Goal: Task Accomplishment & Management: Use online tool/utility

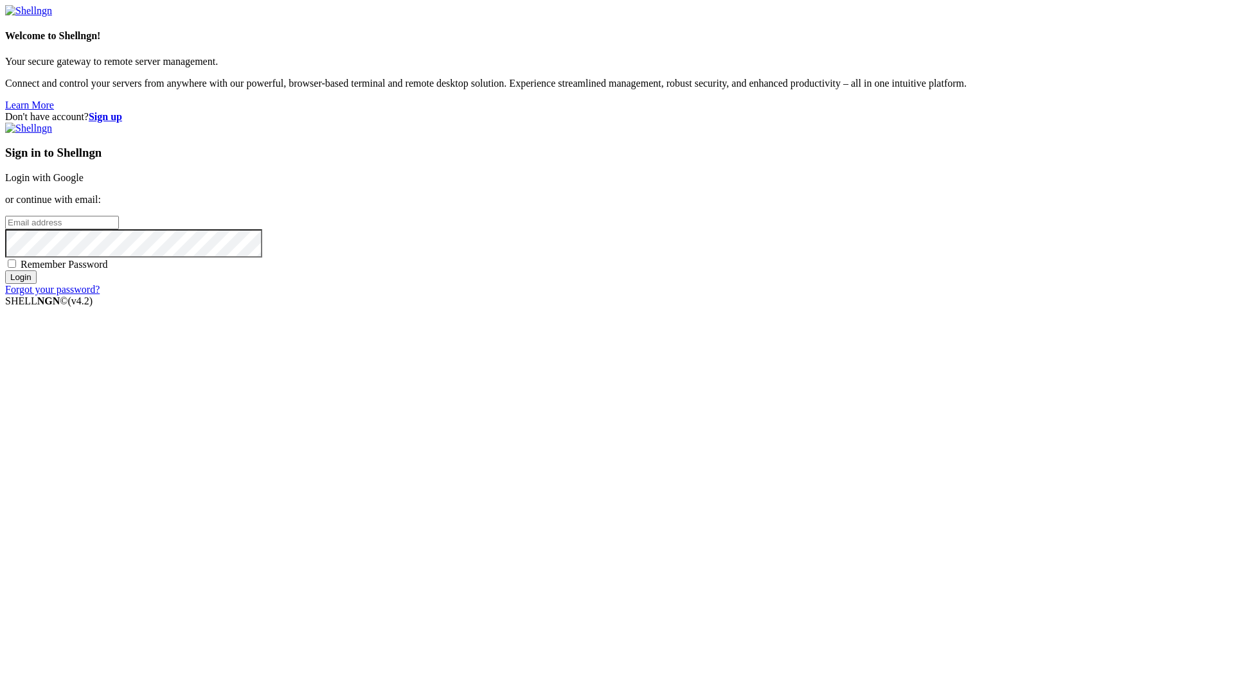
type input "[EMAIL_ADDRESS][DOMAIN_NAME]"
click at [738, 296] on div "Sign in to Shellngn Login with Google or continue with email: [EMAIL_ADDRESS][D…" at bounding box center [617, 209] width 1224 height 173
click at [108, 270] on span "Remember Password" at bounding box center [64, 264] width 87 height 11
click at [16, 268] on input "Remember Password" at bounding box center [12, 264] width 8 height 8
checkbox input "true"
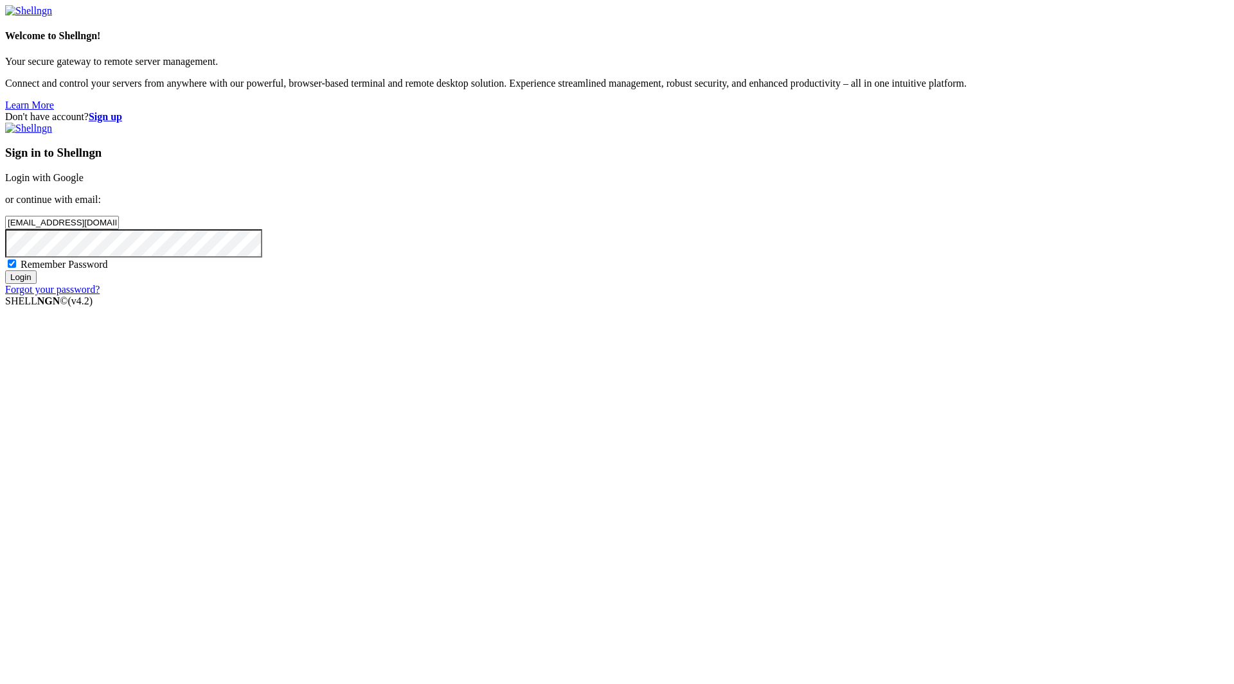
click at [37, 284] on input "Login" at bounding box center [20, 277] width 31 height 13
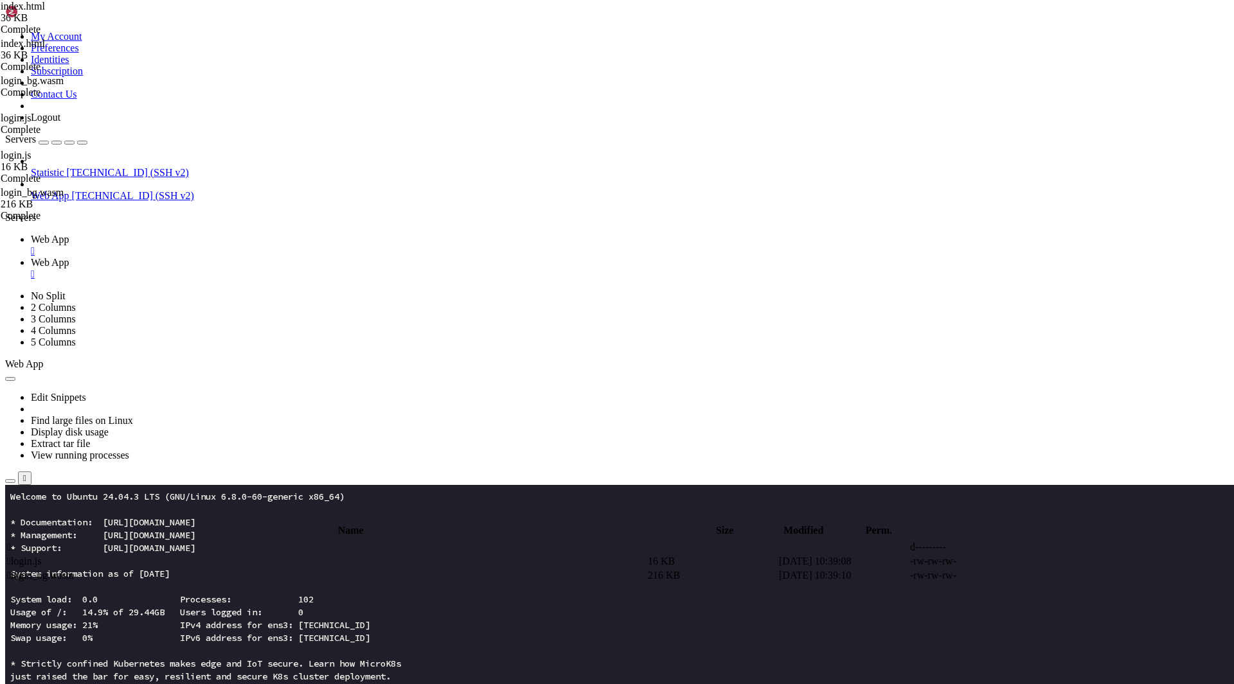
click at [10, 481] on icon "button" at bounding box center [10, 481] width 0 height 0
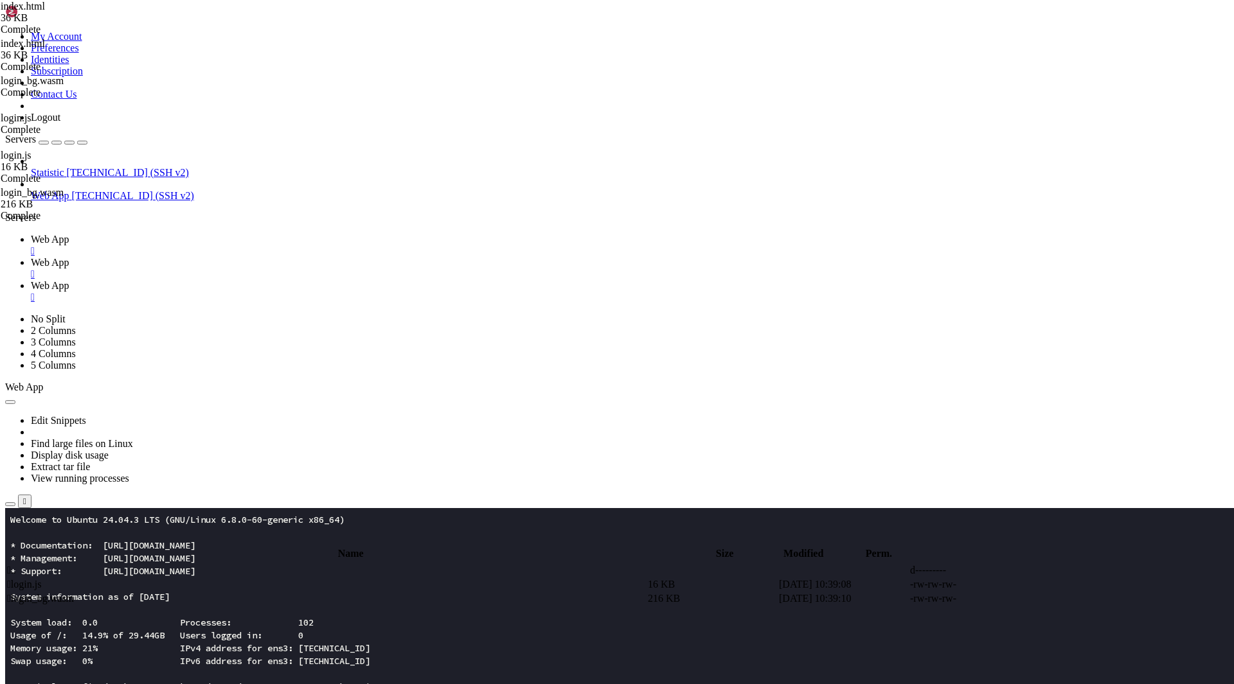
type input "/root"
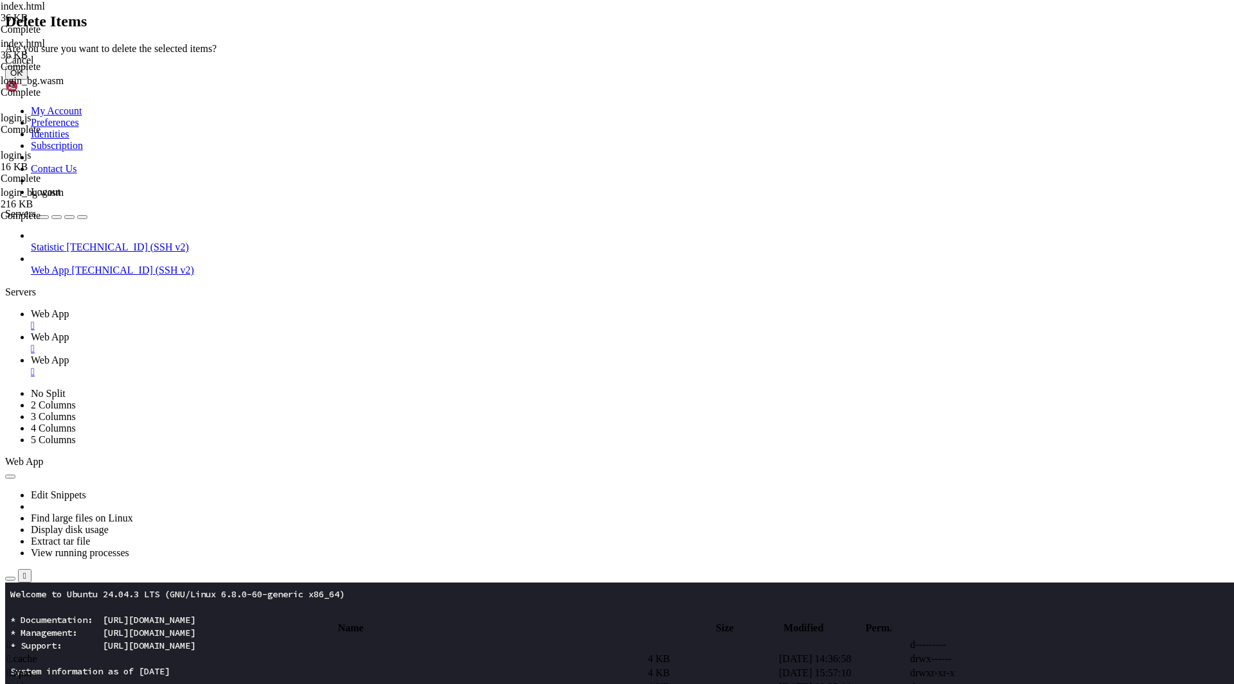
click at [28, 80] on button "OK" at bounding box center [16, 72] width 22 height 13
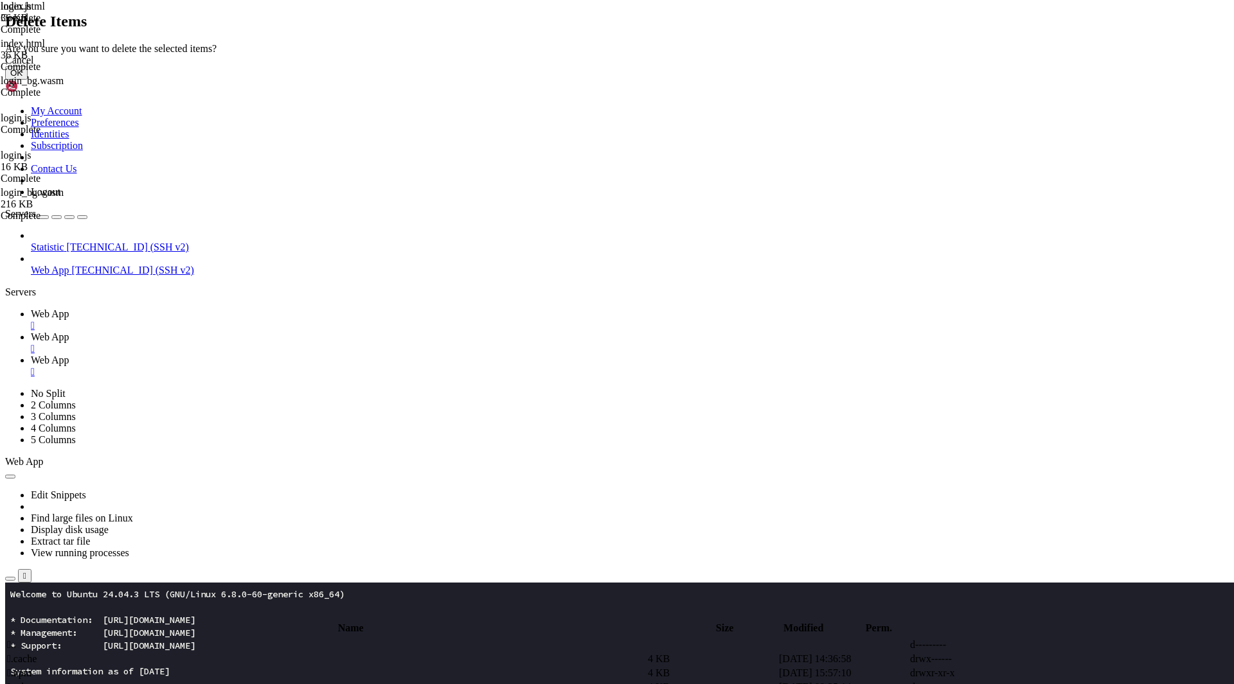
click at [28, 80] on button "OK" at bounding box center [16, 72] width 22 height 13
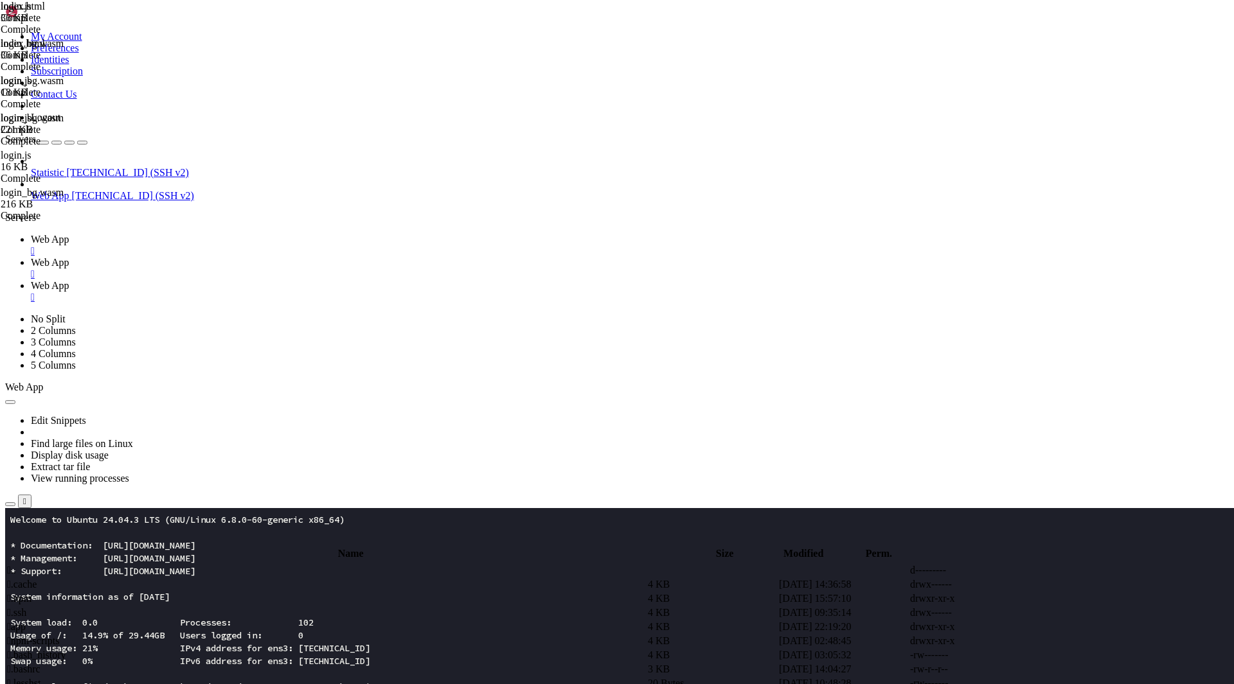
type input "/root/app"
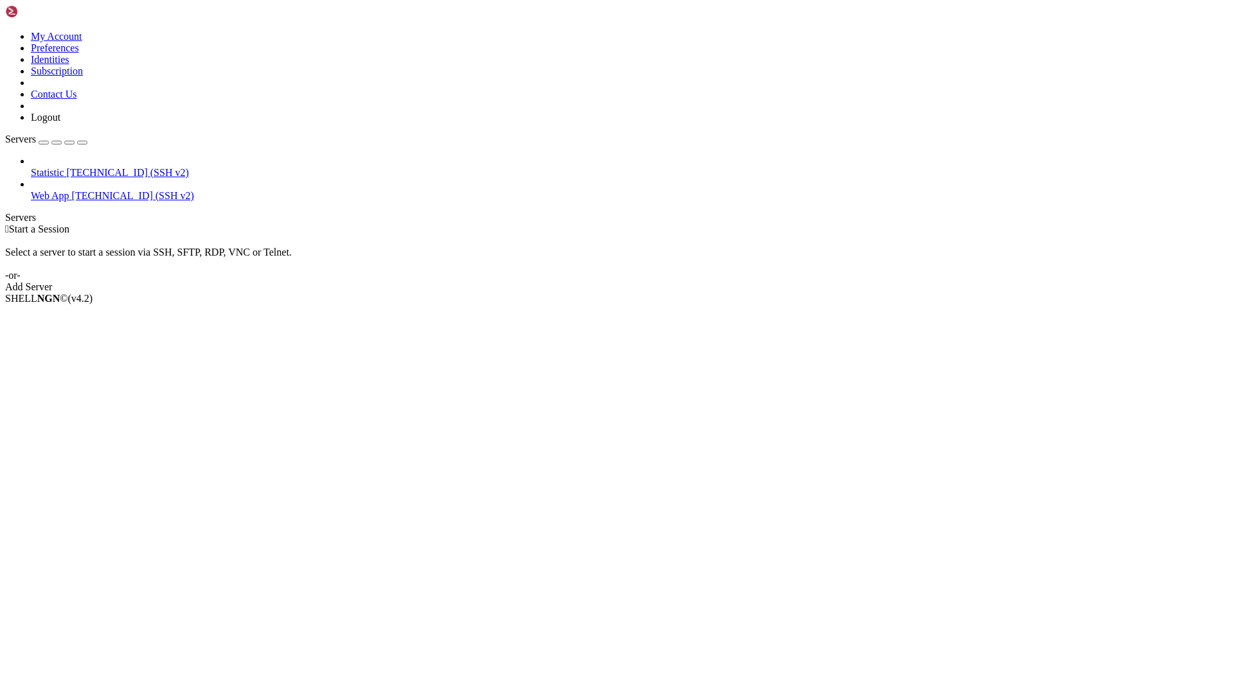
click at [72, 190] on span "[TECHNICAL_ID] (SSH v2)" at bounding box center [133, 195] width 122 height 11
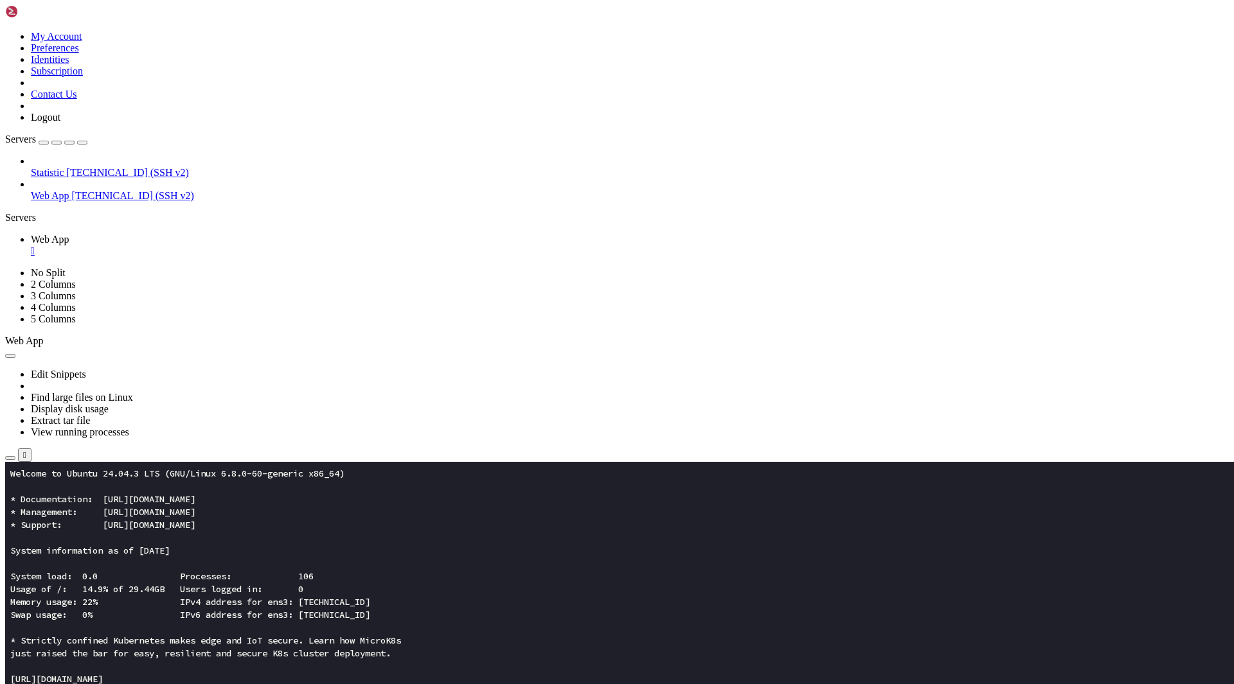
click at [10, 458] on icon "button" at bounding box center [10, 458] width 0 height 0
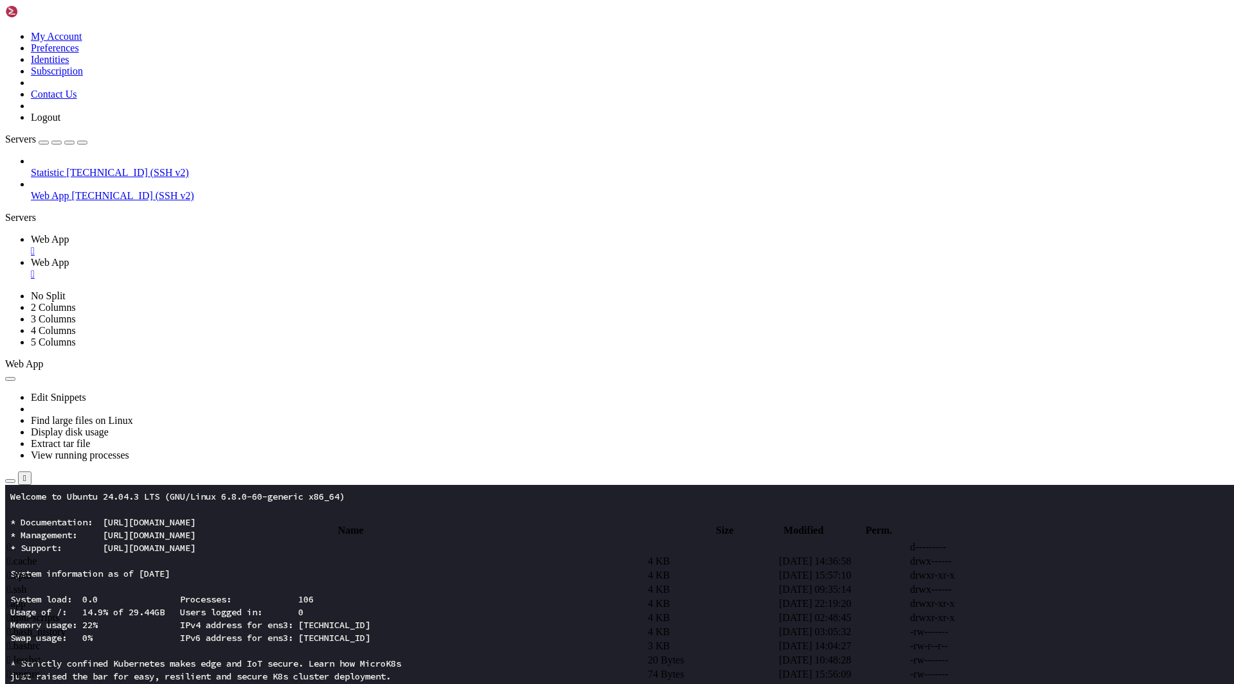
click at [222, 612] on td " npm-scripts" at bounding box center [325, 618] width 639 height 13
click at [26, 598] on span " app" at bounding box center [16, 603] width 19 height 11
click at [218, 555] on td " assets" at bounding box center [325, 561] width 639 height 13
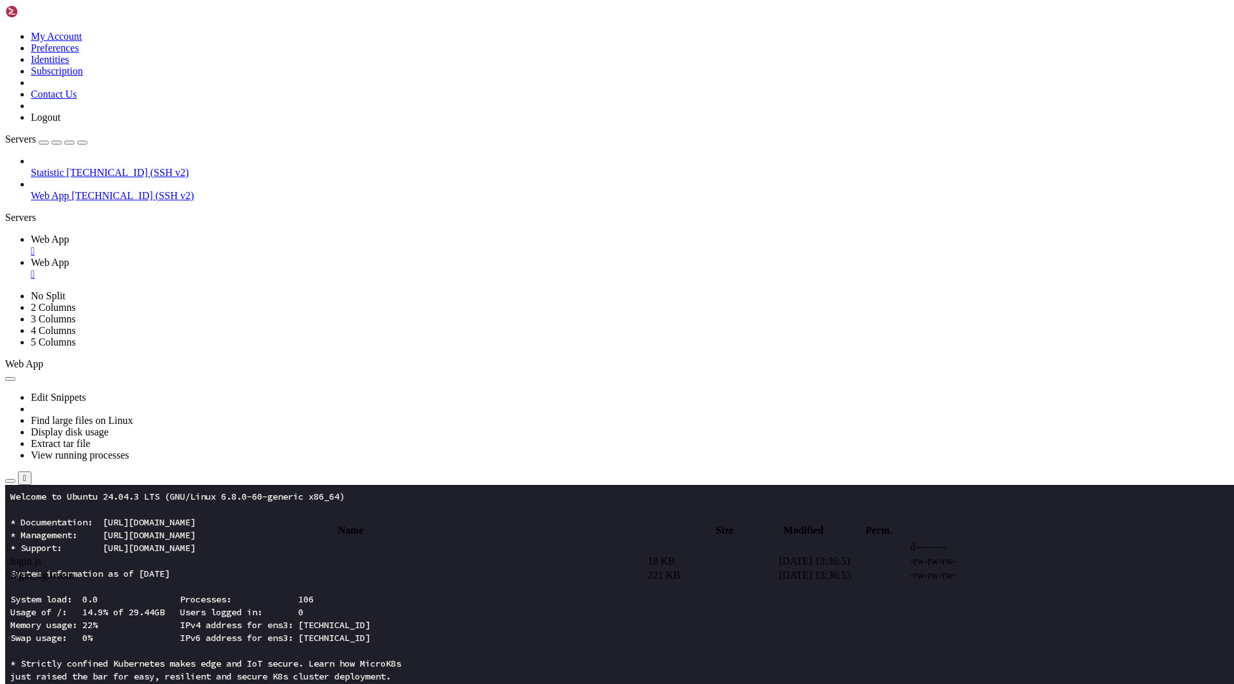
click at [41, 556] on span " login.js" at bounding box center [24, 561] width 34 height 11
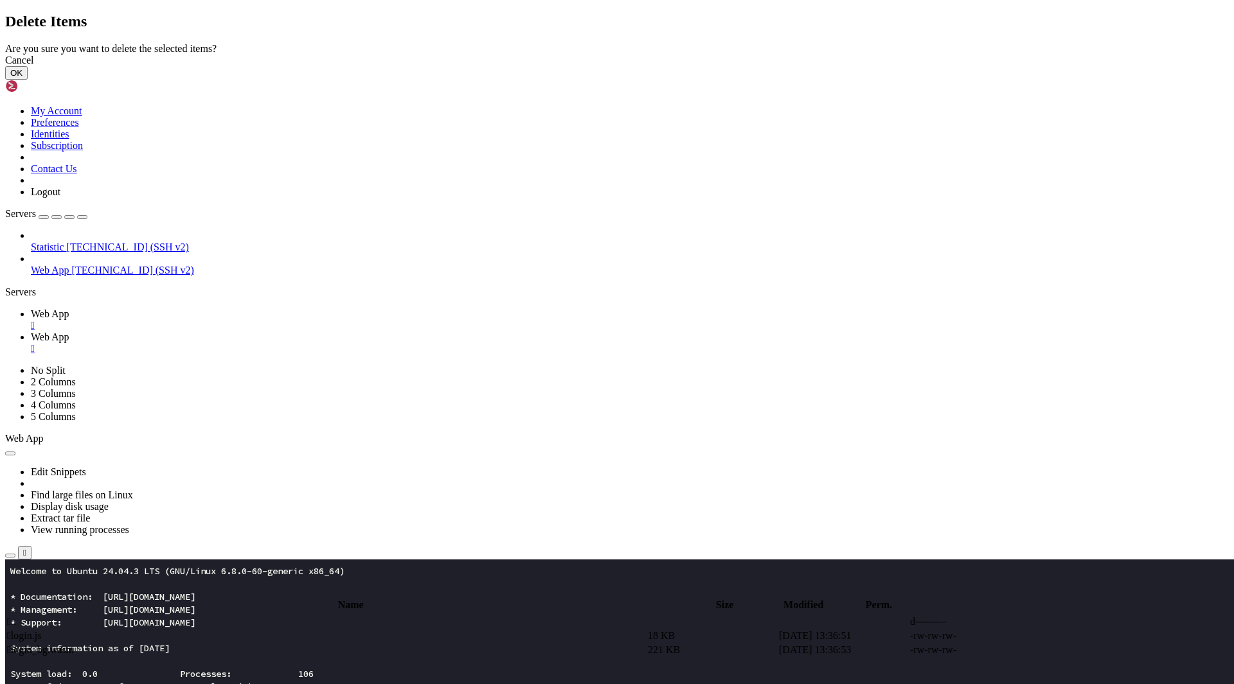
click at [28, 80] on button "OK" at bounding box center [16, 72] width 22 height 13
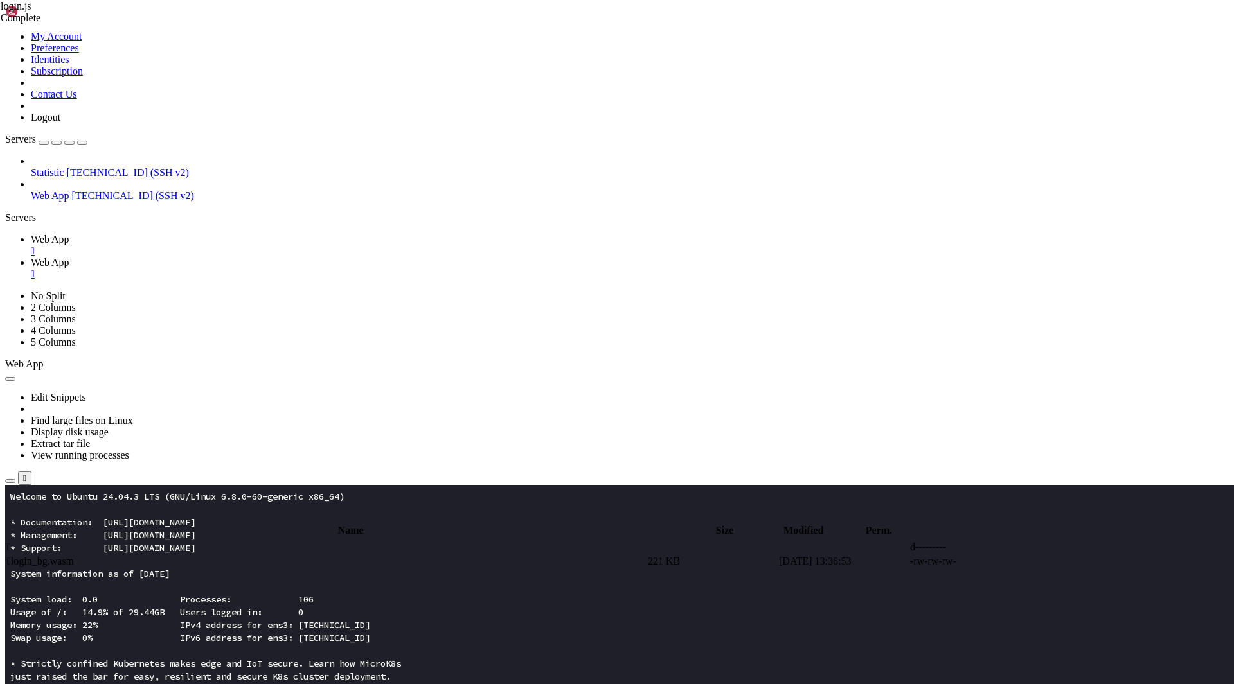
click at [272, 555] on td " login_bg.wasm" at bounding box center [325, 561] width 639 height 13
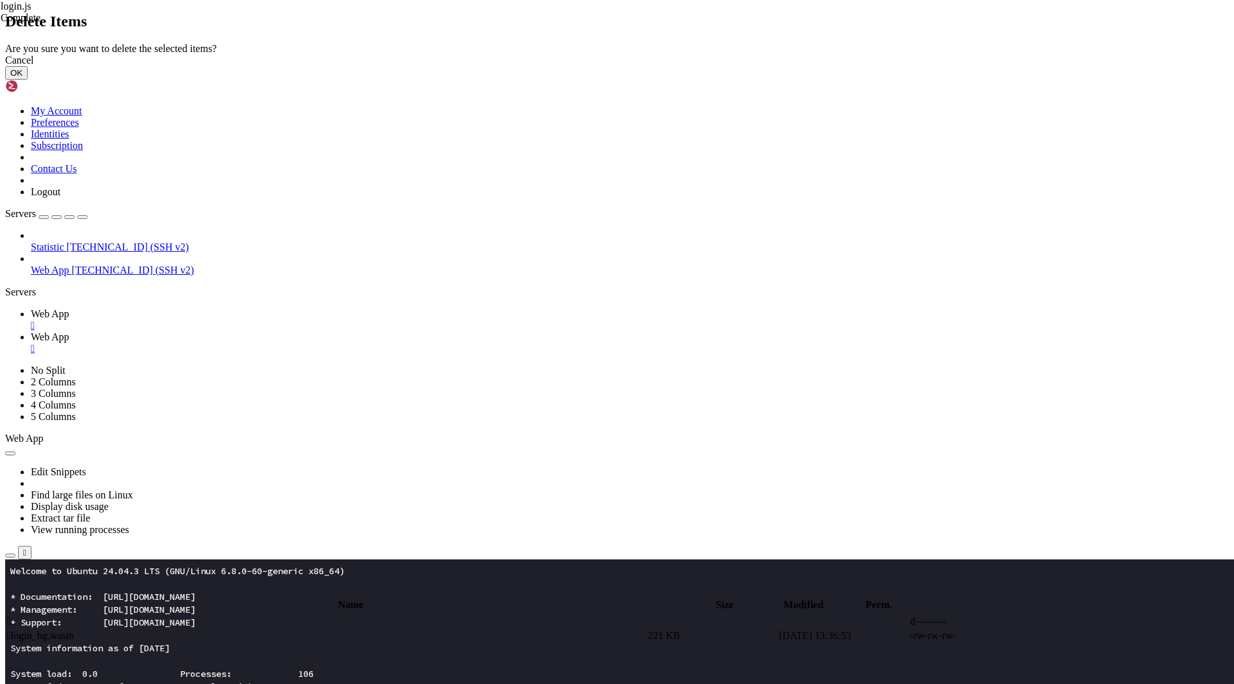
click at [28, 80] on button "OK" at bounding box center [16, 72] width 22 height 13
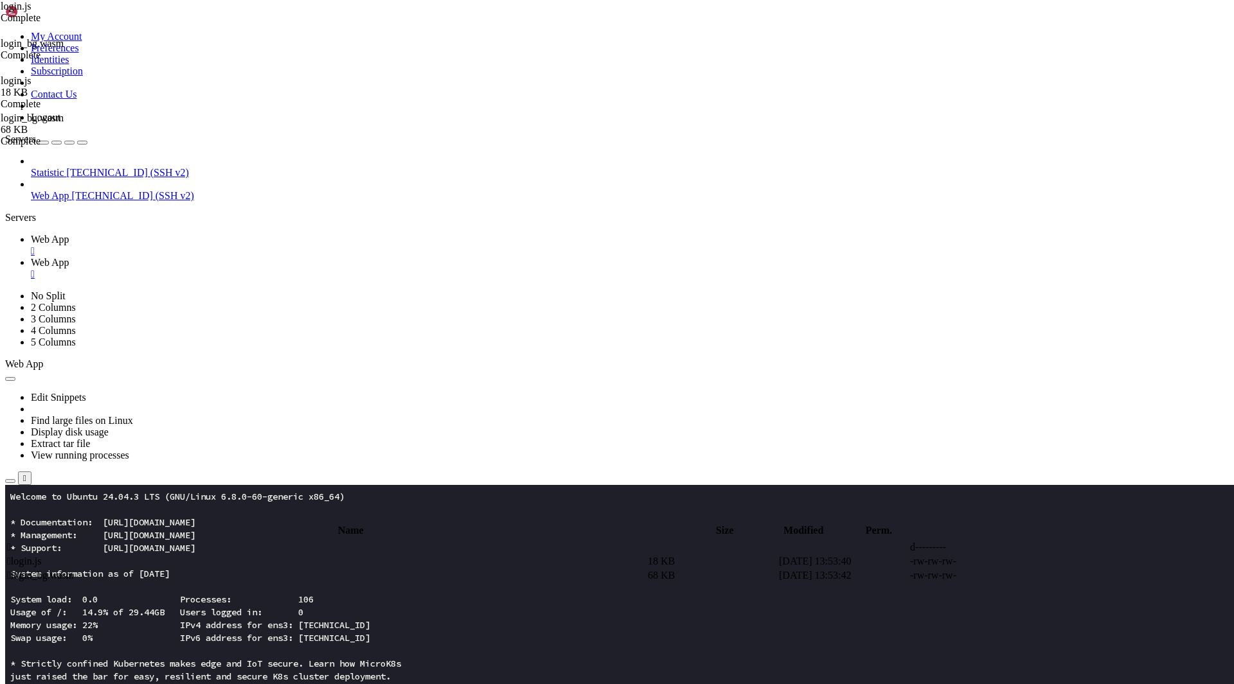
click at [16, 542] on span " .." at bounding box center [11, 547] width 9 height 11
type input "/root/app"
click at [55, 598] on span " index.html" at bounding box center [31, 603] width 48 height 11
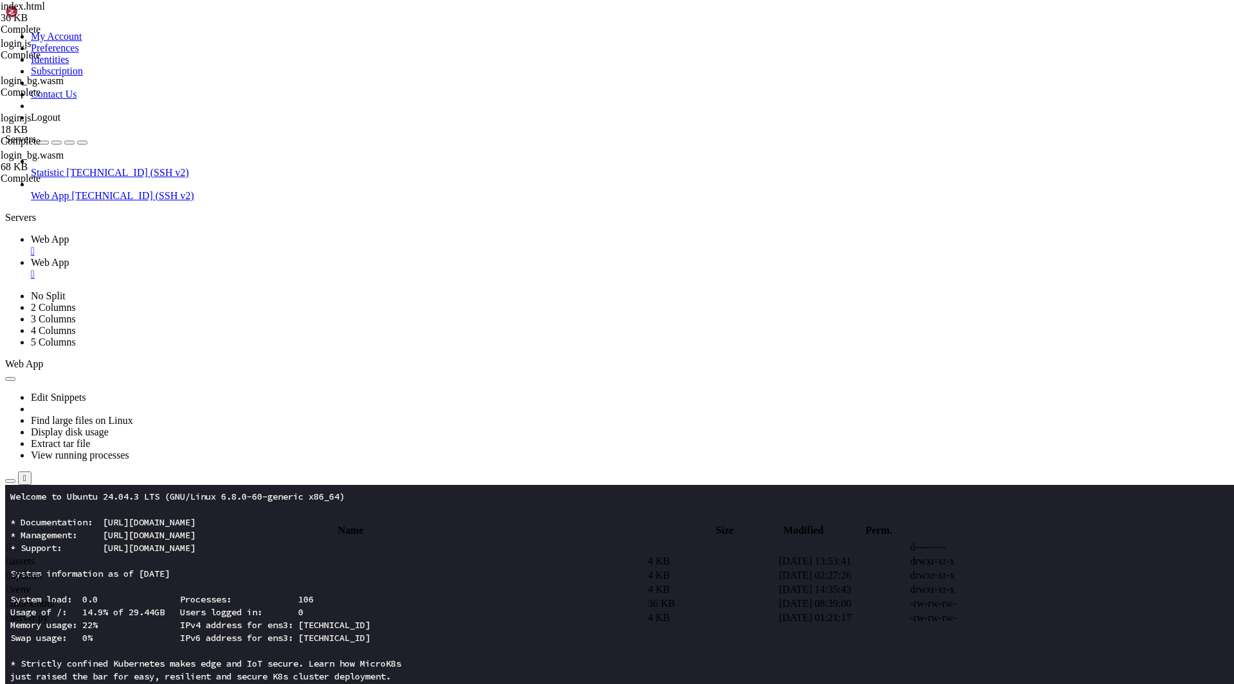
scroll to position [336, 0]
drag, startPoint x: 238, startPoint y: 506, endPoint x: 180, endPoint y: 121, distance: 389.4
drag, startPoint x: 245, startPoint y: 507, endPoint x: 229, endPoint y: 282, distance: 225.5
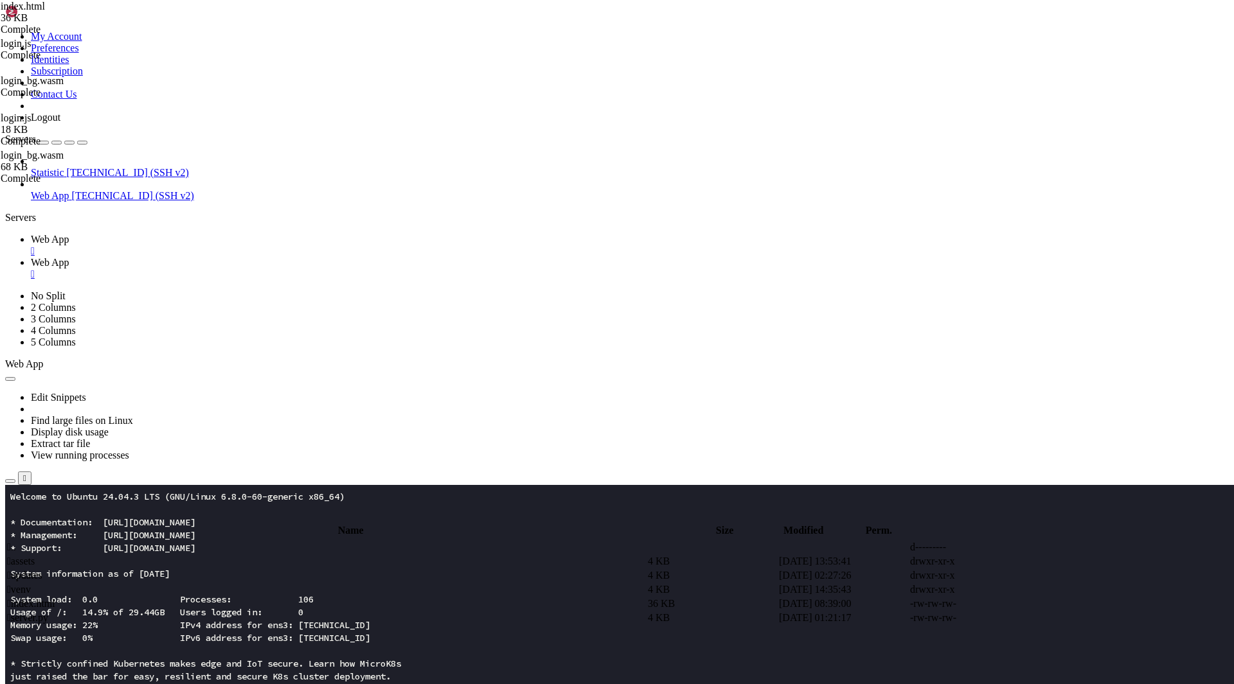
drag, startPoint x: 241, startPoint y: 512, endPoint x: 166, endPoint y: 124, distance: 394.6
type textarea "<script type="module"> (()=>{"
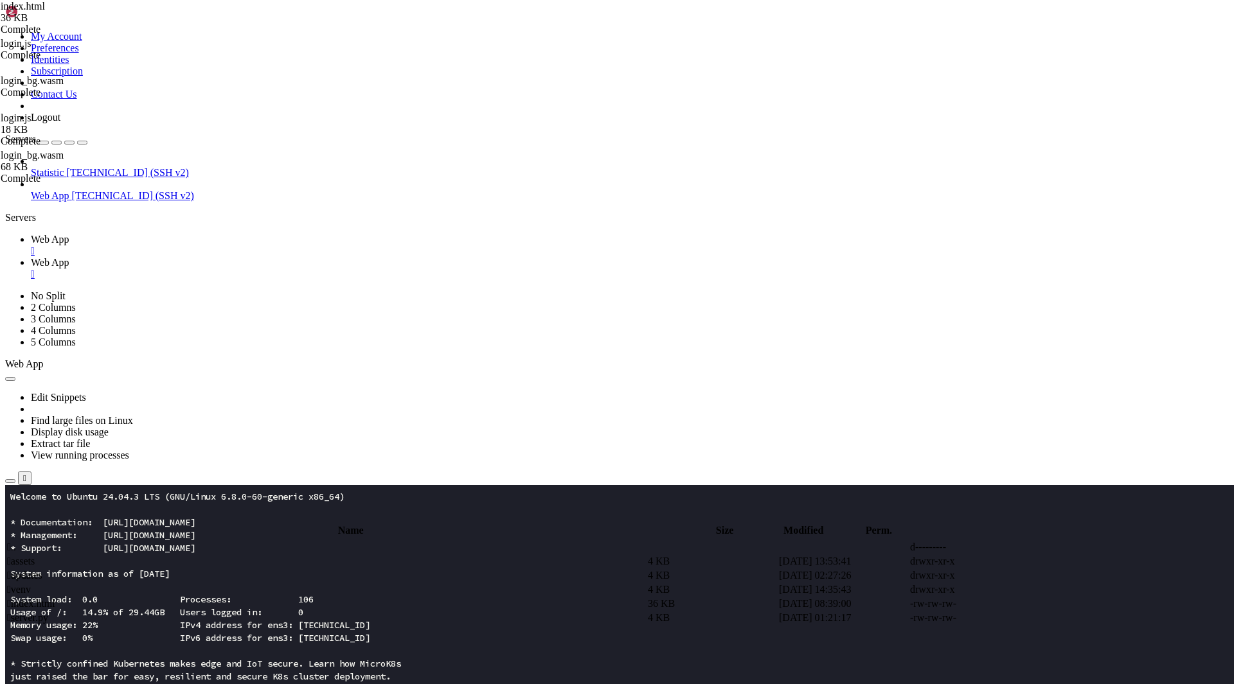
paste textarea
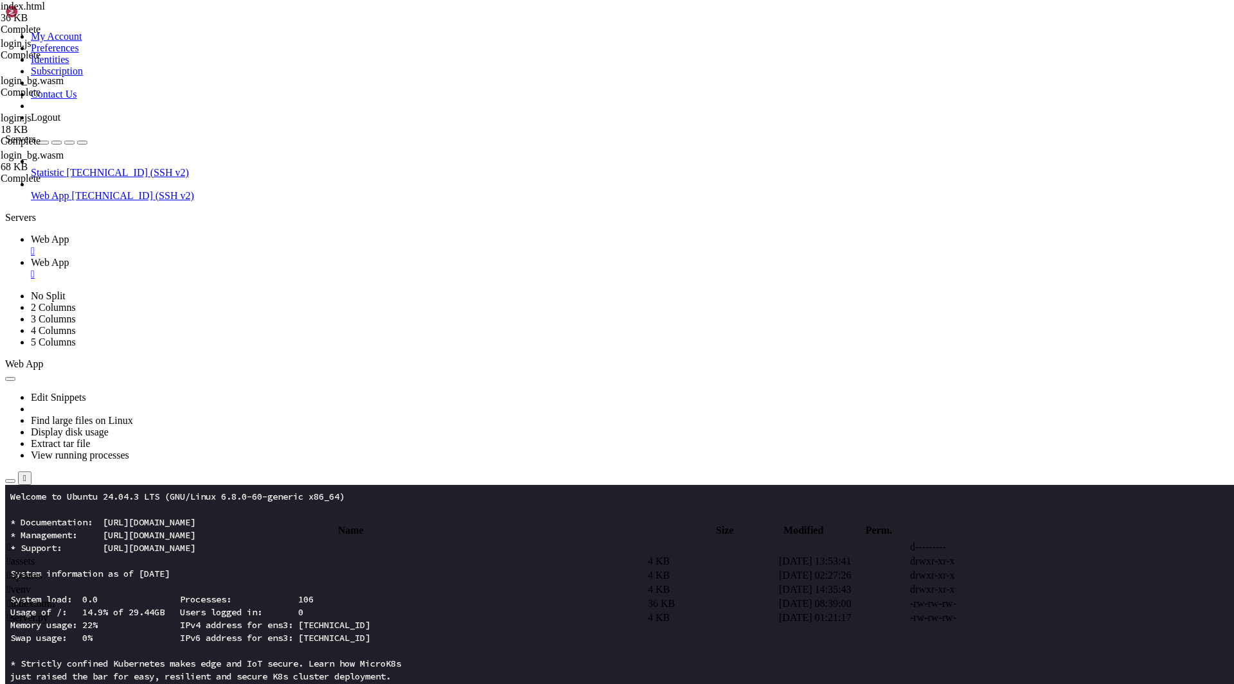
type textarea "await m.default("/assets/login_bg.wasm");"
click at [55, 598] on span " index.html" at bounding box center [31, 603] width 48 height 11
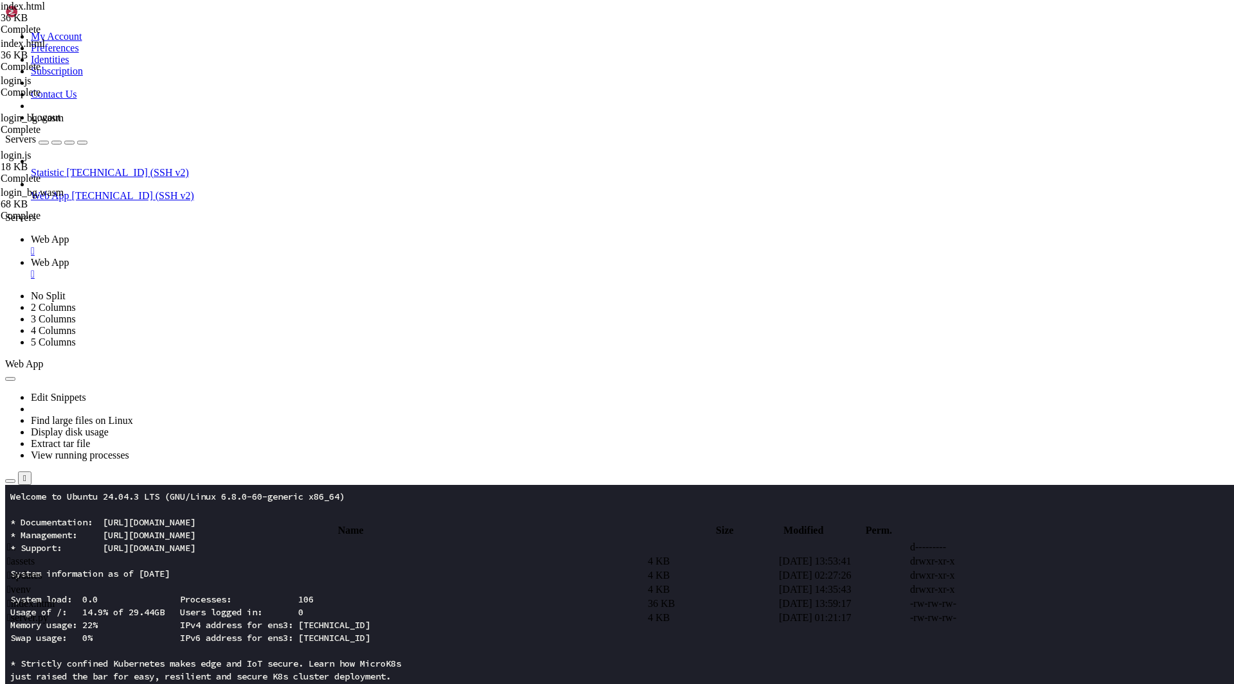
drag, startPoint x: 241, startPoint y: 587, endPoint x: 190, endPoint y: 208, distance: 383.3
type textarea "<script type="module"> (()=>{"
paste textarea
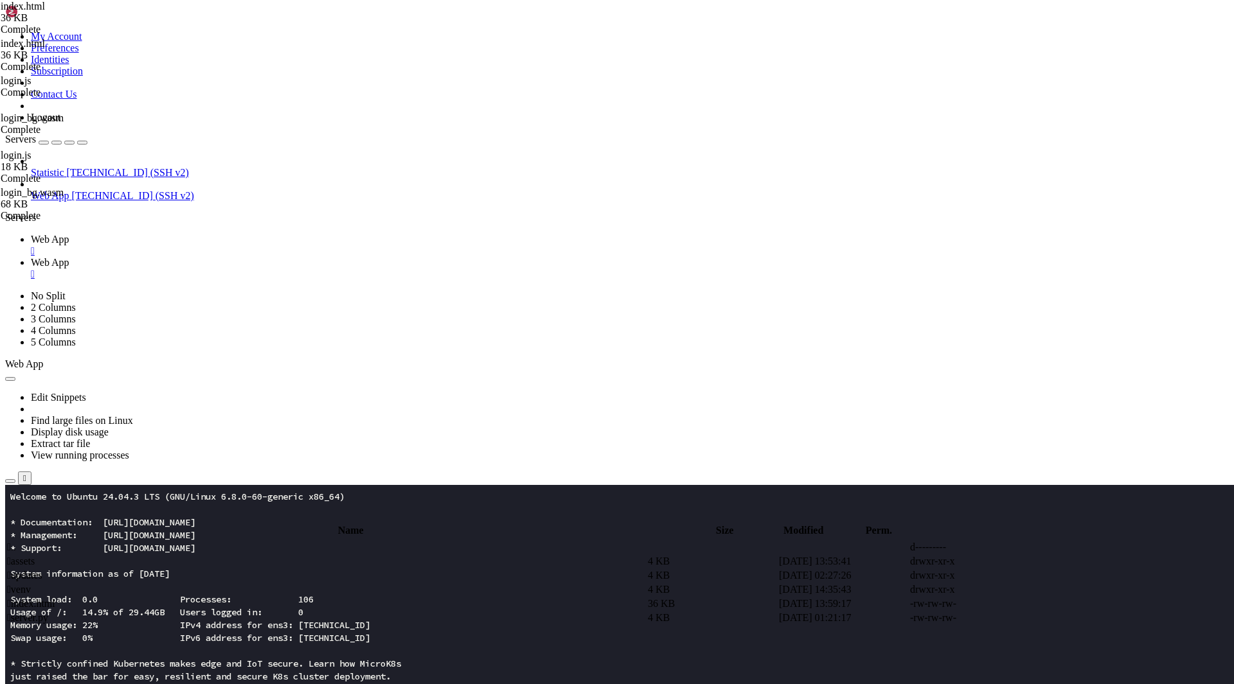
click at [35, 556] on span " assets" at bounding box center [21, 561] width 28 height 11
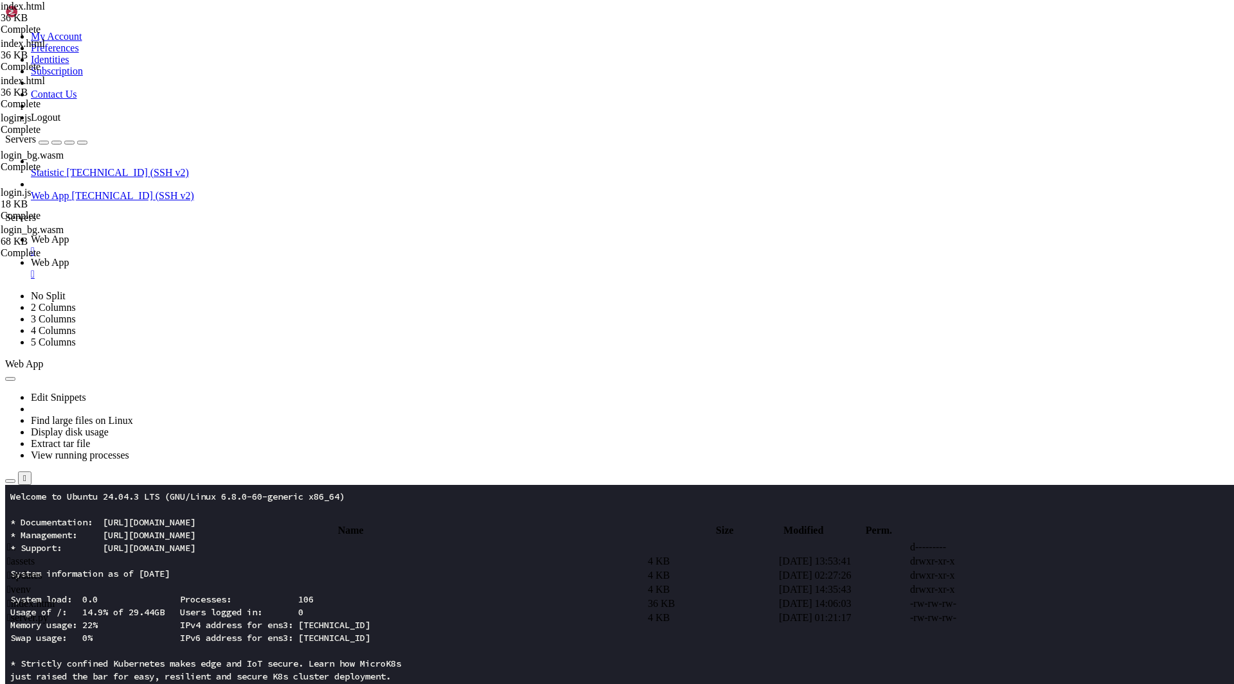
click at [35, 556] on span " assets" at bounding box center [21, 561] width 28 height 11
click at [285, 555] on td " login.js" at bounding box center [325, 561] width 639 height 13
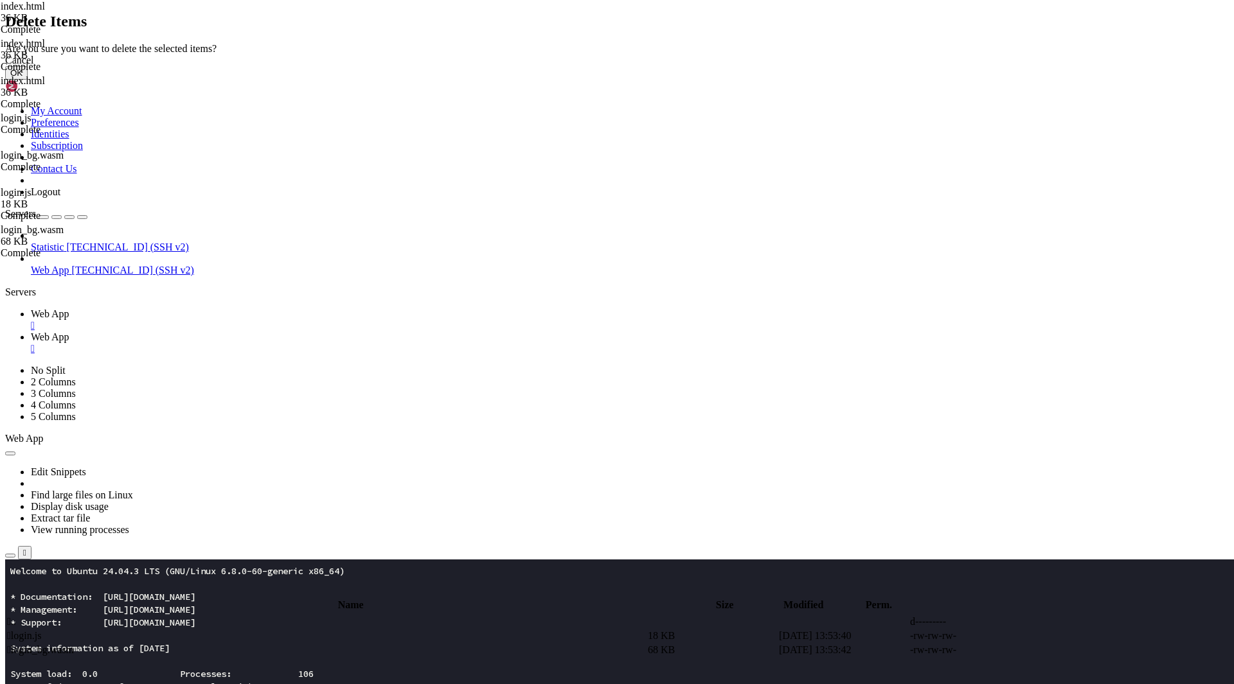
click at [316, 80] on div "Delete Items Are you sure you want to delete the selected items? Cancel OK" at bounding box center [617, 46] width 1224 height 67
click at [28, 80] on button "OK" at bounding box center [16, 72] width 22 height 13
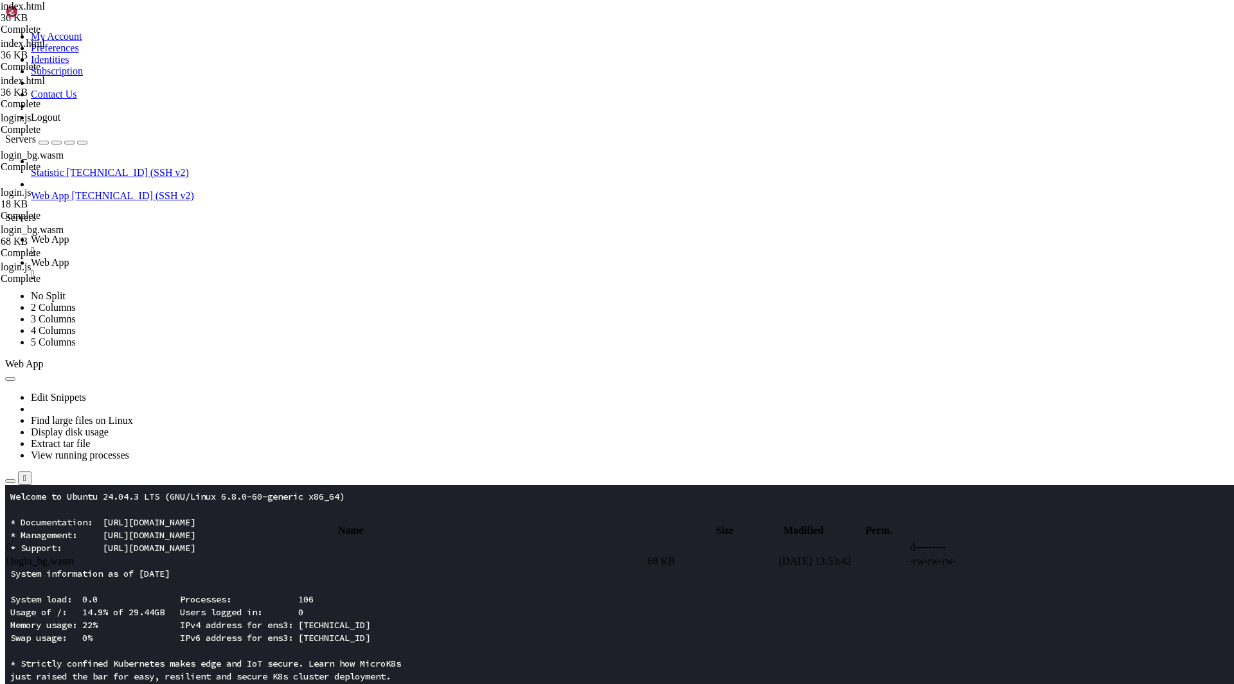
click at [74, 556] on span " login_bg.wasm" at bounding box center [40, 561] width 67 height 11
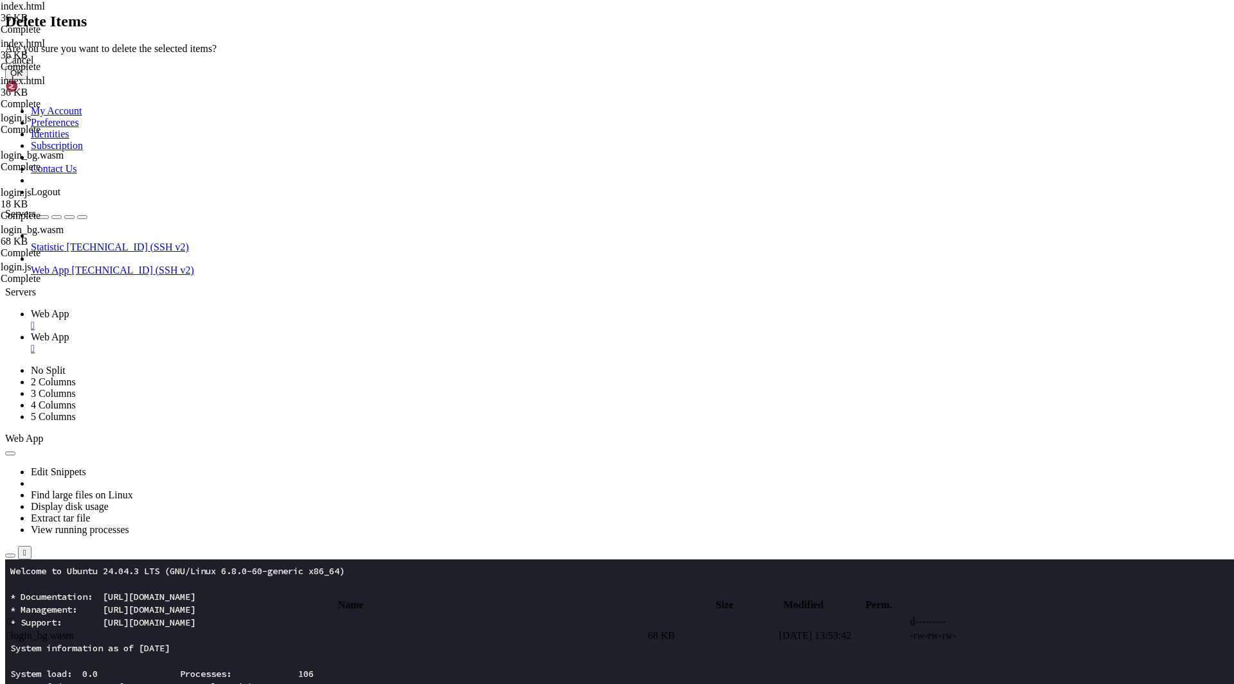
click at [28, 80] on button "OK" at bounding box center [16, 72] width 22 height 13
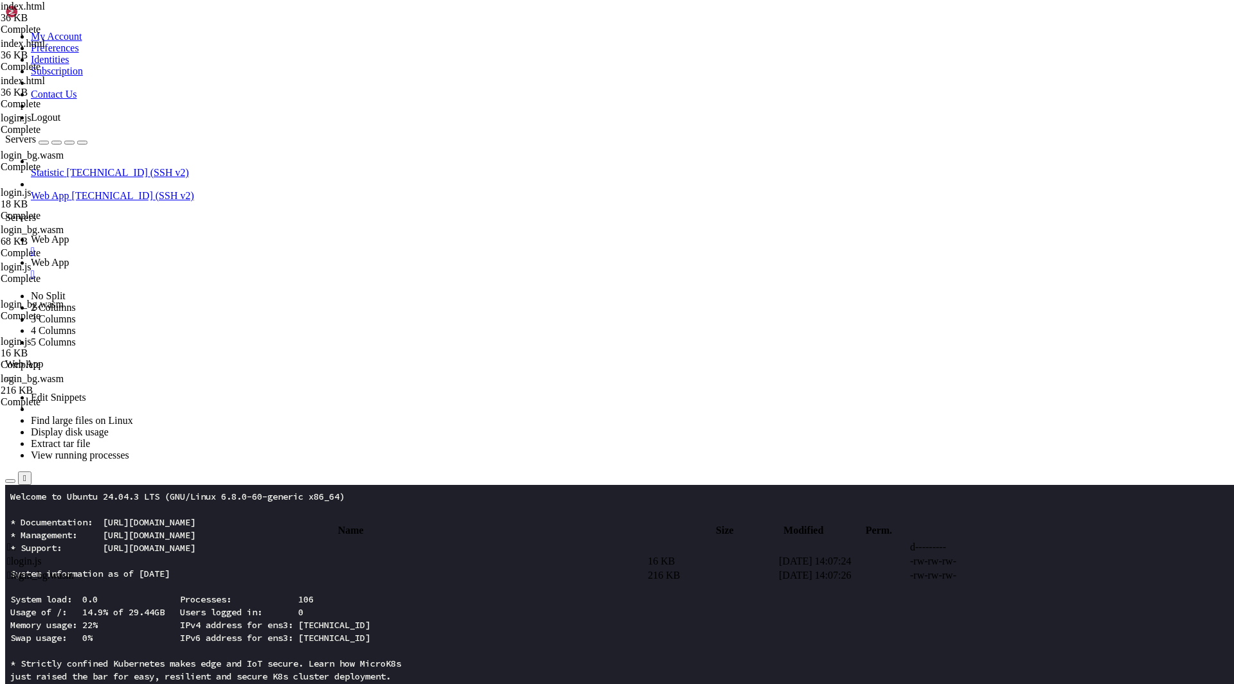
click at [16, 542] on span " .." at bounding box center [11, 547] width 9 height 11
type input "/root/app"
click at [16, 542] on span " .." at bounding box center [11, 547] width 9 height 11
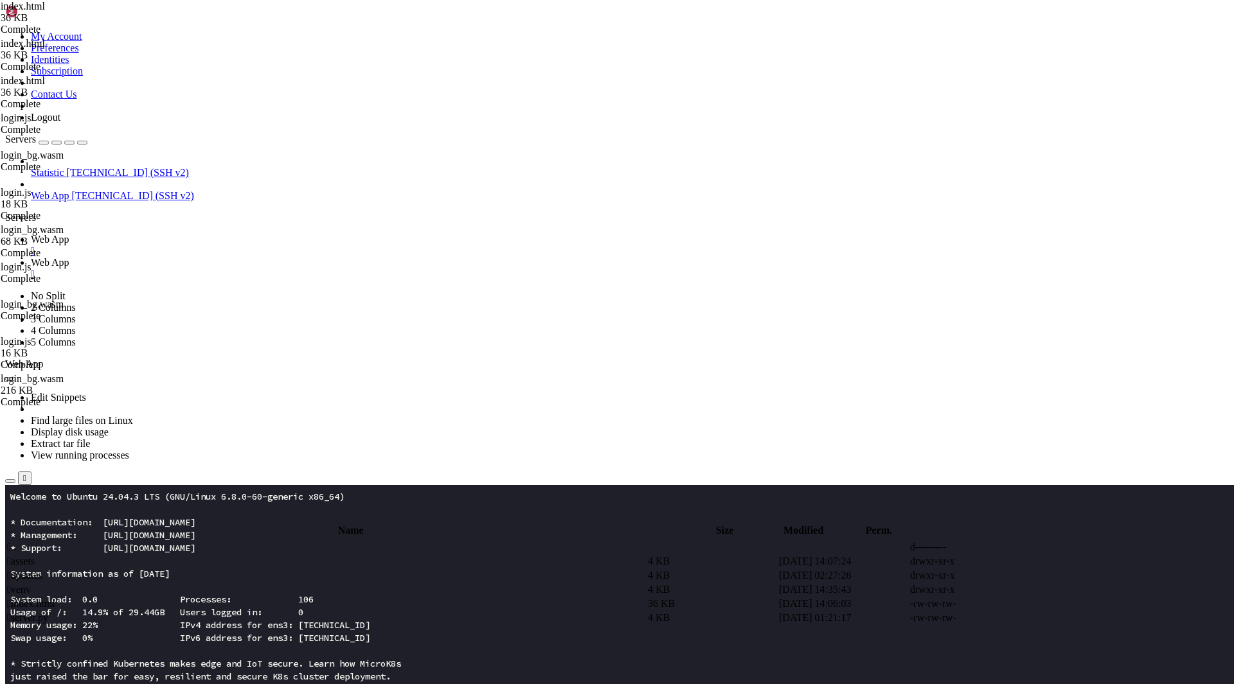
click at [55, 598] on span " index.html" at bounding box center [31, 603] width 48 height 11
type textarea "<script type="module"> (()=>{ const doc=document,body=doc.body; const style=doc…"
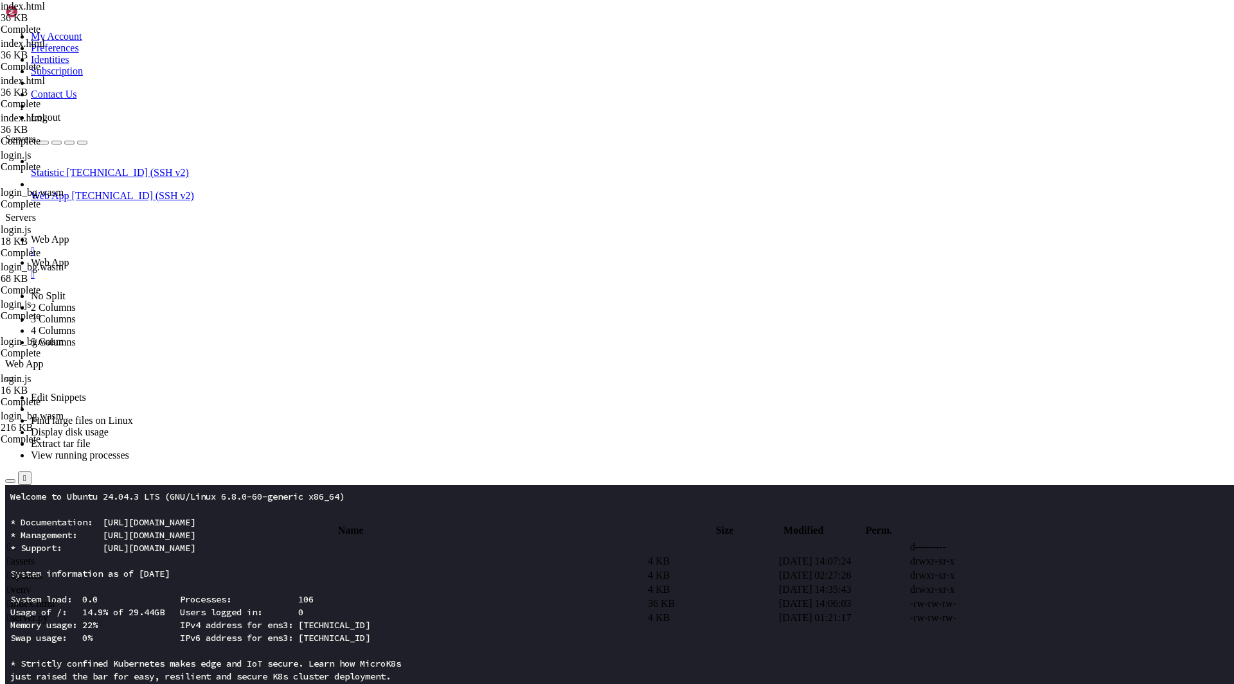
click at [16, 542] on span " .." at bounding box center [11, 547] width 9 height 11
type input "/root"
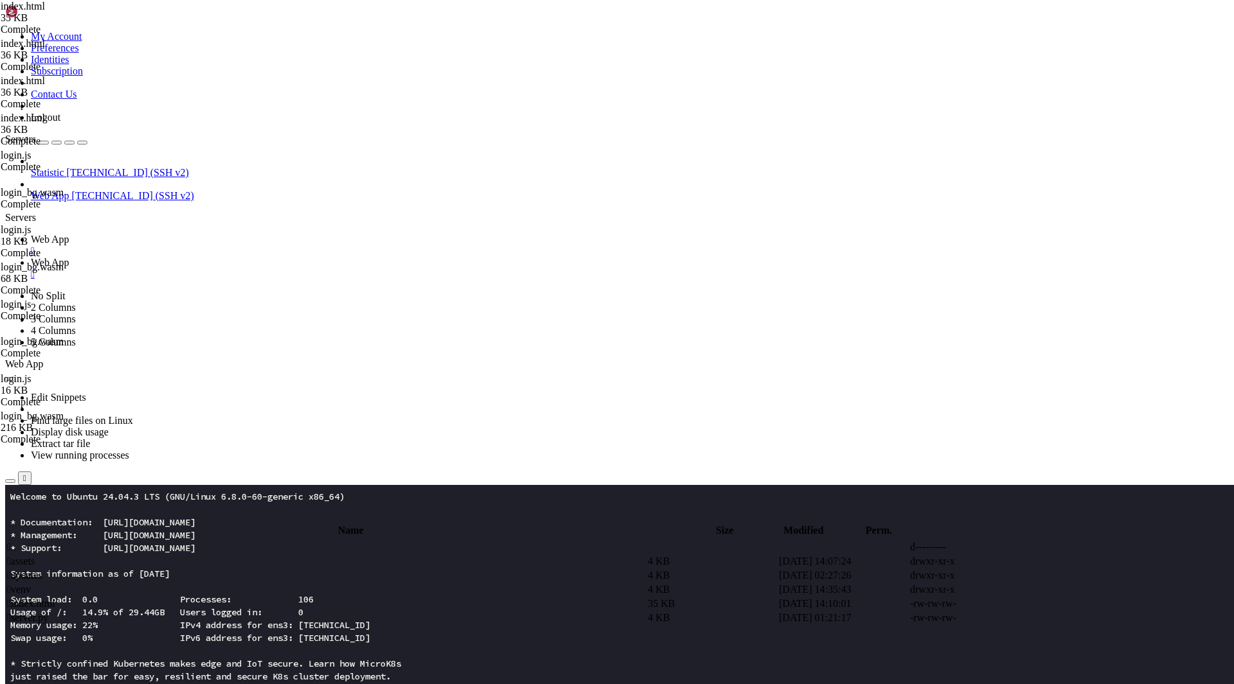
click at [343, 598] on td " index.html" at bounding box center [325, 604] width 639 height 13
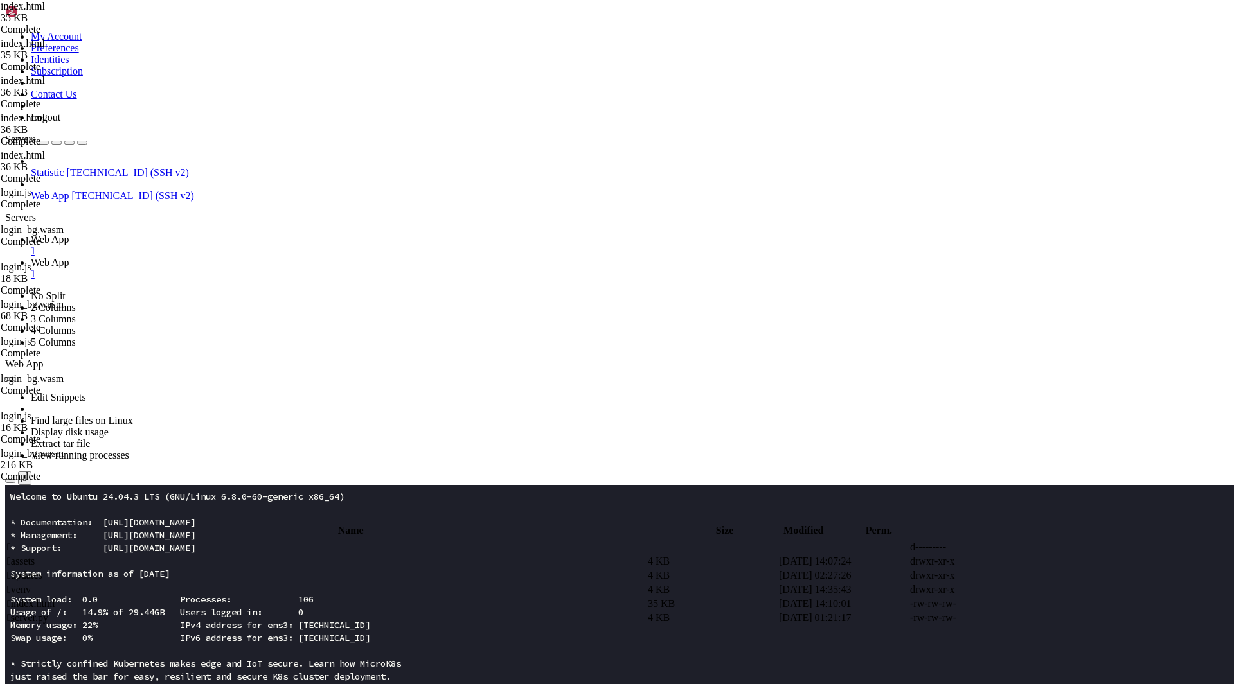
type textarea "<script type="module">(()=>{const d=document,b=d.body,s=d.createElement("style"…"
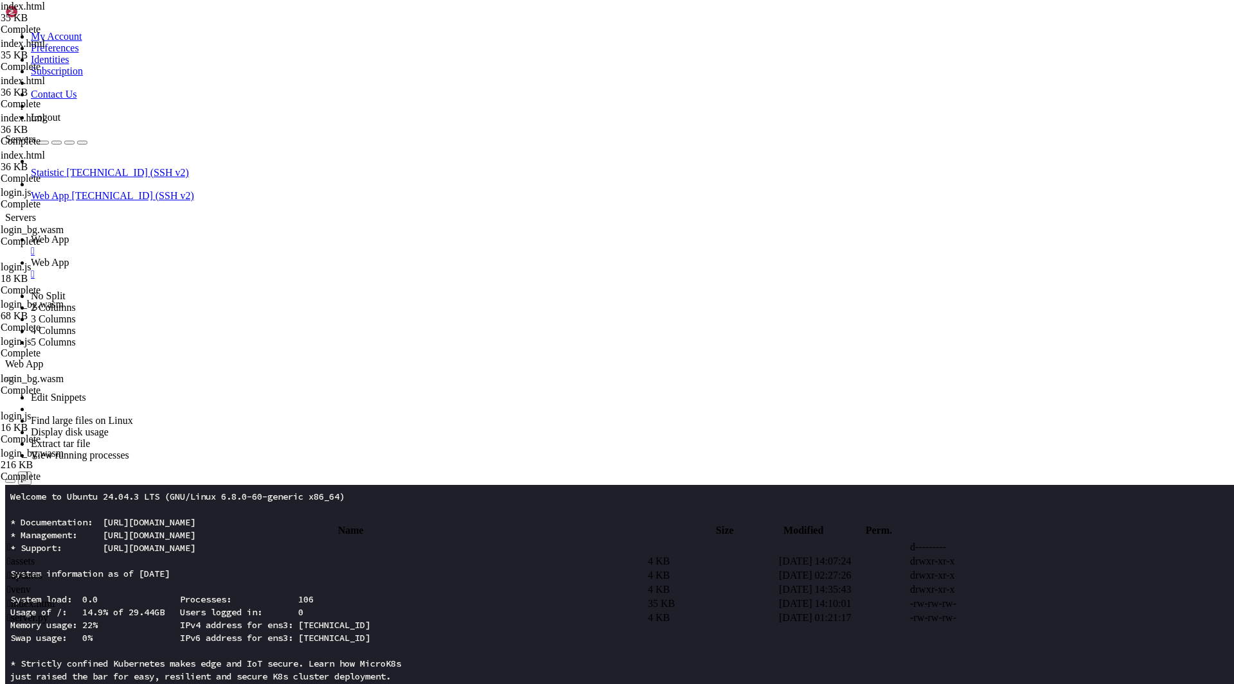
type textarea "<script type="module">(()=>{const d=document,b=d.body,s=d.createElement("style"…"
paste textarea
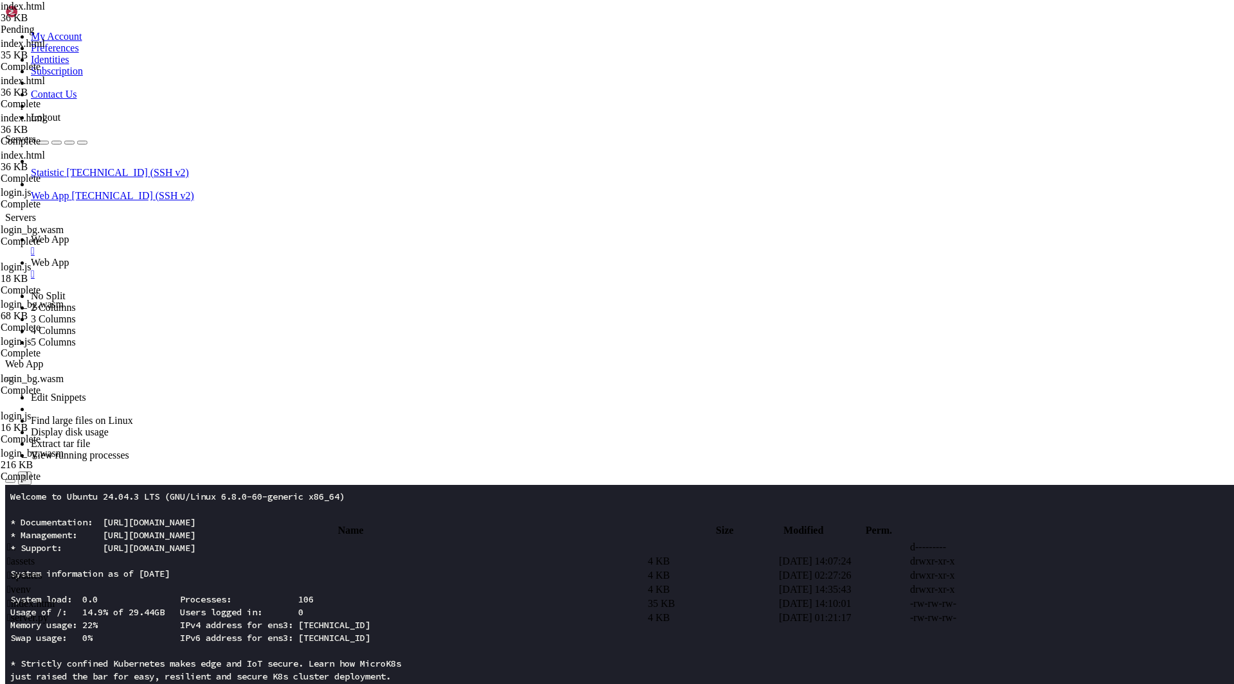
type input "/root/app"
click at [55, 598] on span " index.html" at bounding box center [31, 603] width 48 height 11
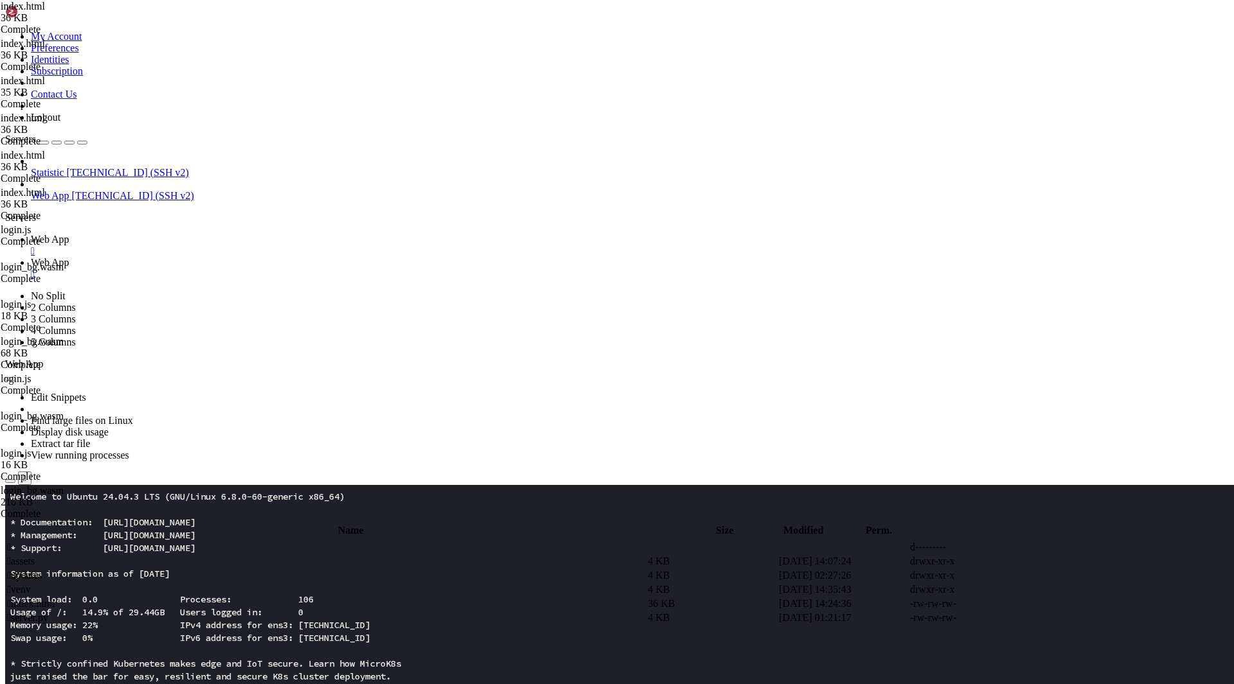
drag, startPoint x: 244, startPoint y: 567, endPoint x: 104, endPoint y: 25, distance: 559.6
click at [104, 25] on div "My Account Preferences Identities Subscription Contact Us Logout Servers Statis…" at bounding box center [617, 608] width 1224 height 1206
type textarea "<!doctype html> <html lang="fr" class="scroll-smooth">"
paste textarea
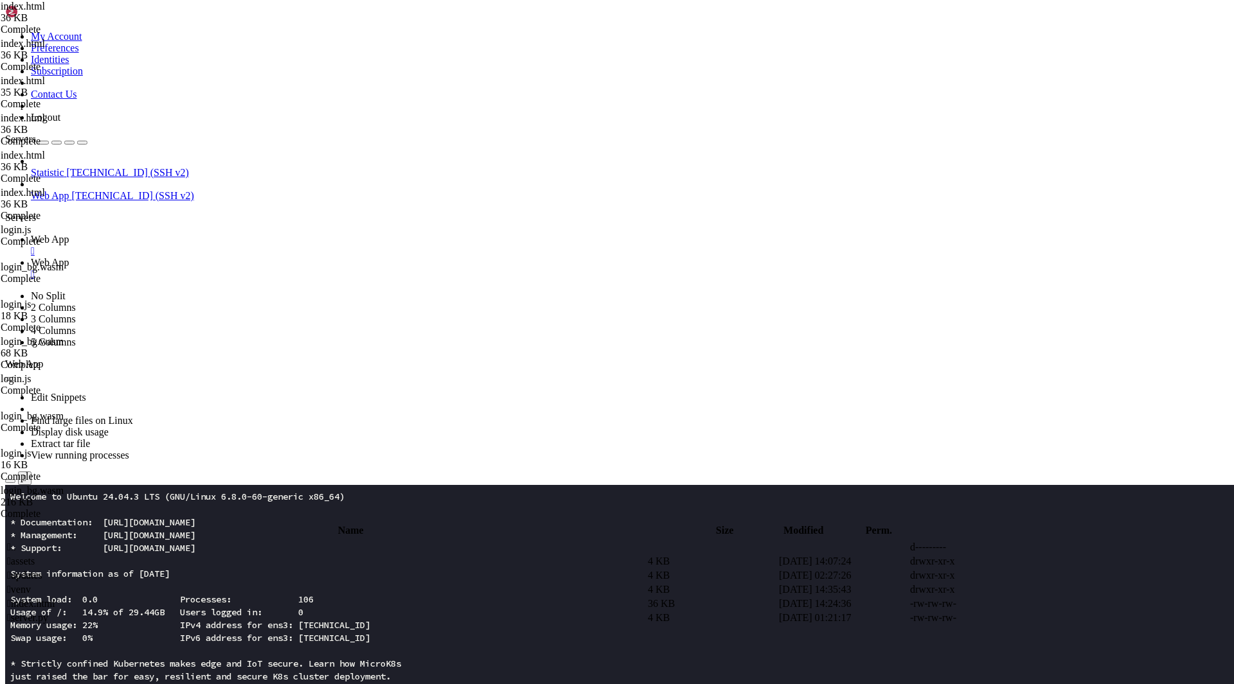
drag, startPoint x: 598, startPoint y: 299, endPoint x: 391, endPoint y: 45, distance: 327.6
type textarea "d.documentElement.setAttribute("data-overlay","1"); var markup = '<div id="over…"
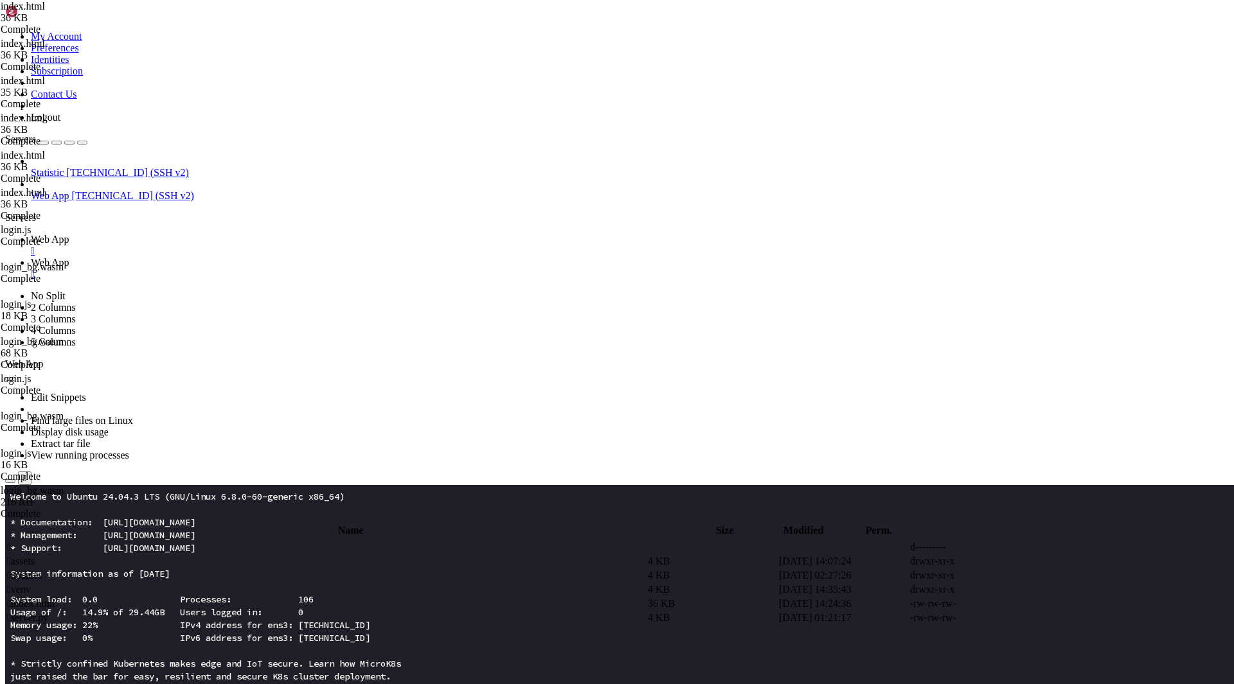
type textarea "<body class="antialiased text-slate-800 bg-white">"
paste textarea
type textarea "<div id="overlay"><div class="button">Continue</div></div>"
